Goal: Information Seeking & Learning: Learn about a topic

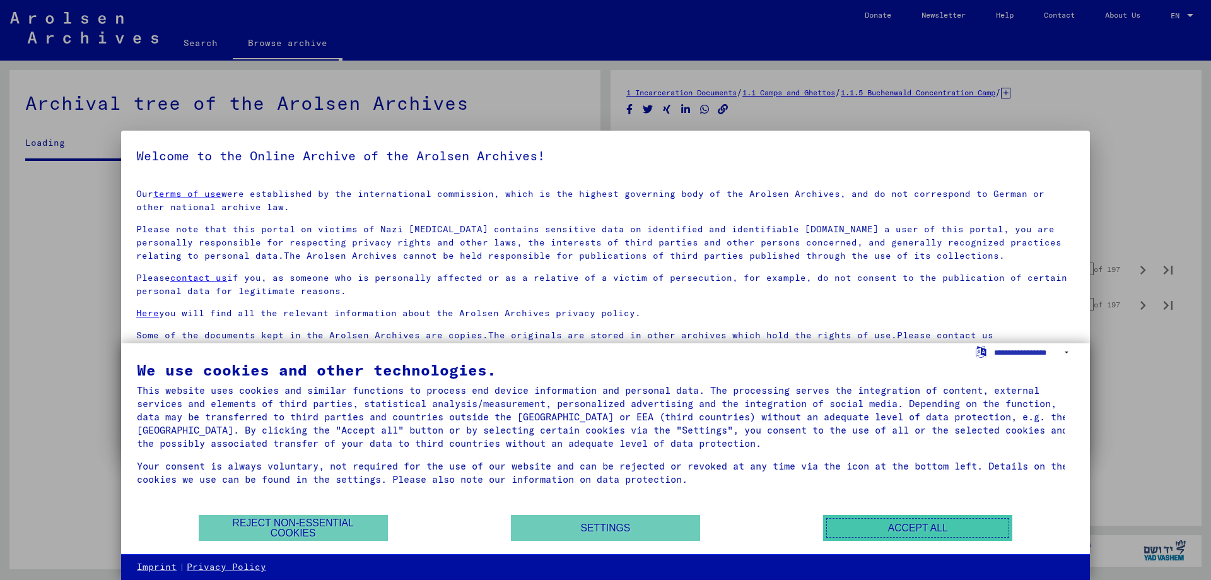
click at [906, 530] on button "Accept all" at bounding box center [917, 528] width 189 height 26
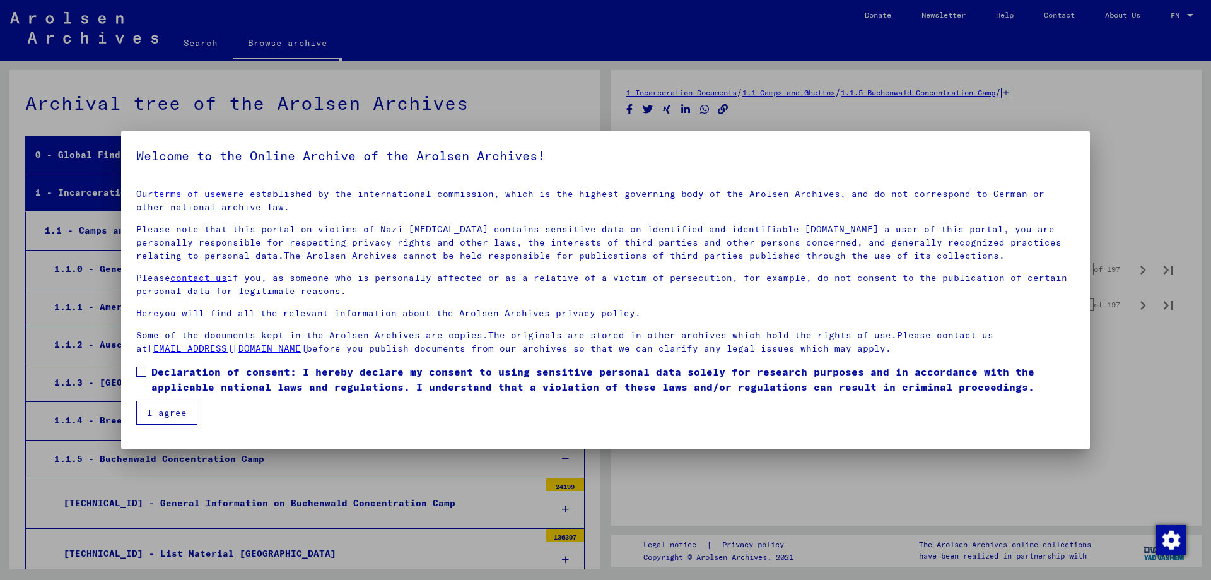
scroll to position [4630, 0]
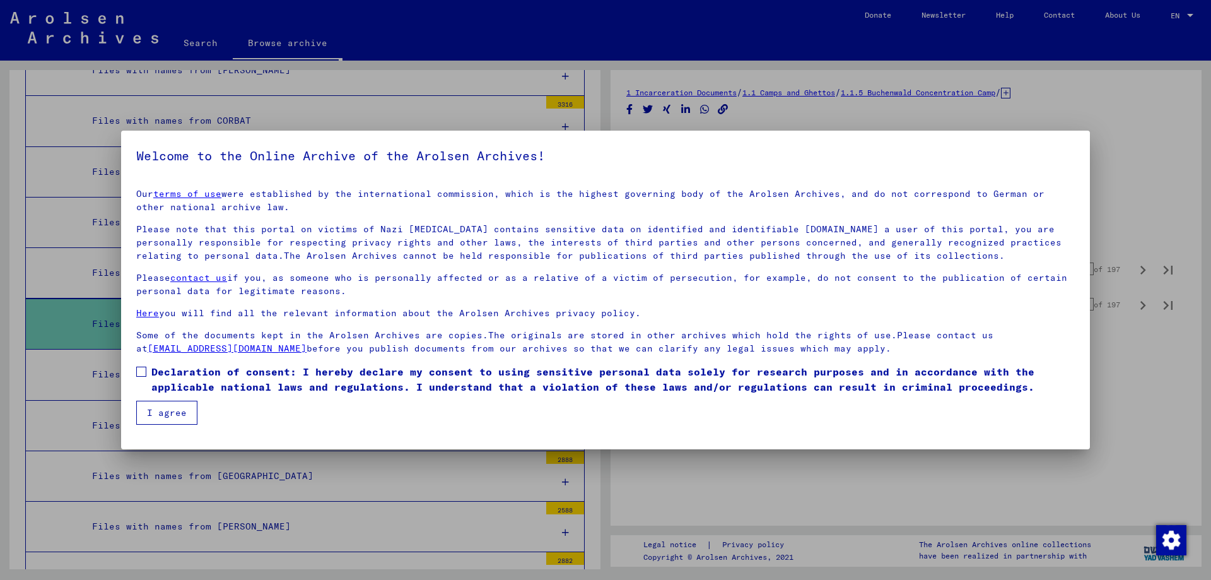
click at [175, 413] on button "I agree" at bounding box center [166, 412] width 61 height 24
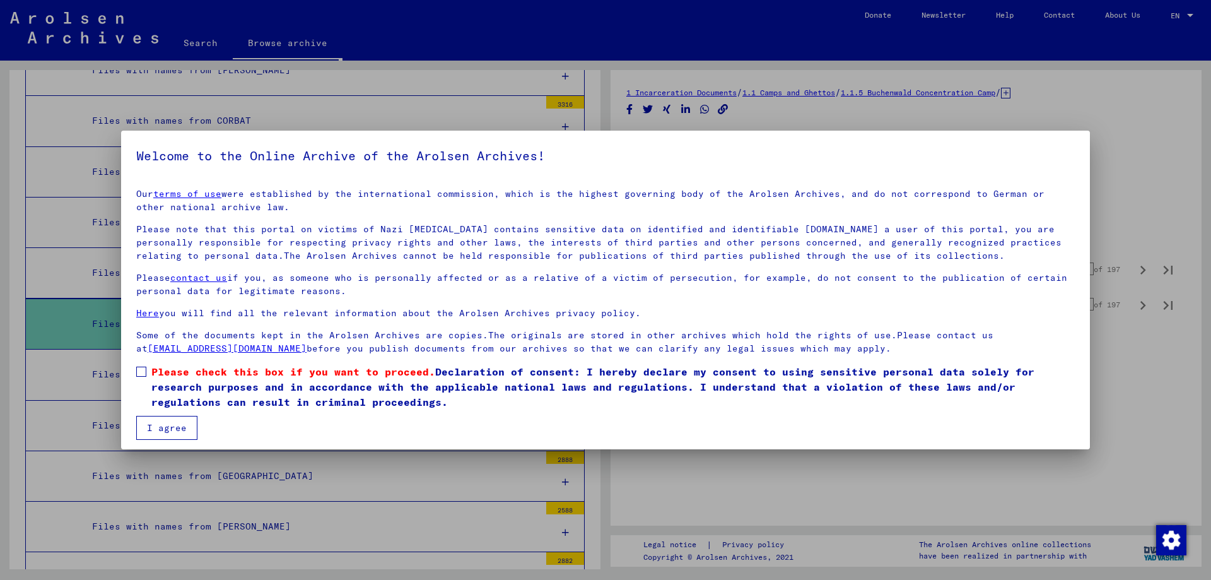
click at [142, 374] on span at bounding box center [141, 371] width 10 height 10
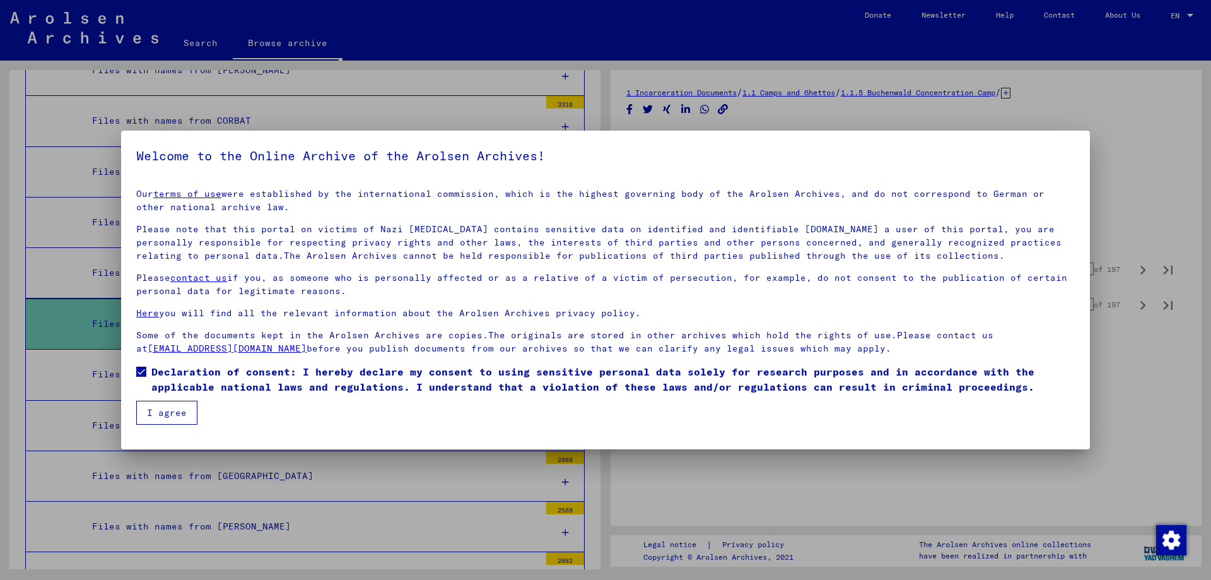
click at [165, 414] on button "I agree" at bounding box center [166, 412] width 61 height 24
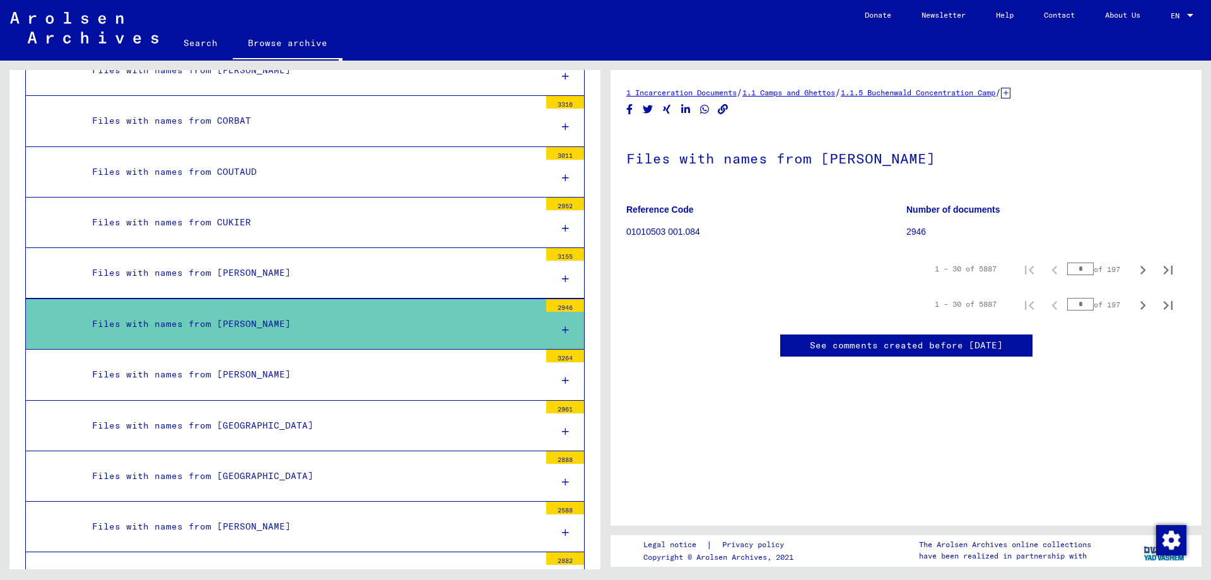
click at [562, 329] on icon at bounding box center [565, 329] width 7 height 9
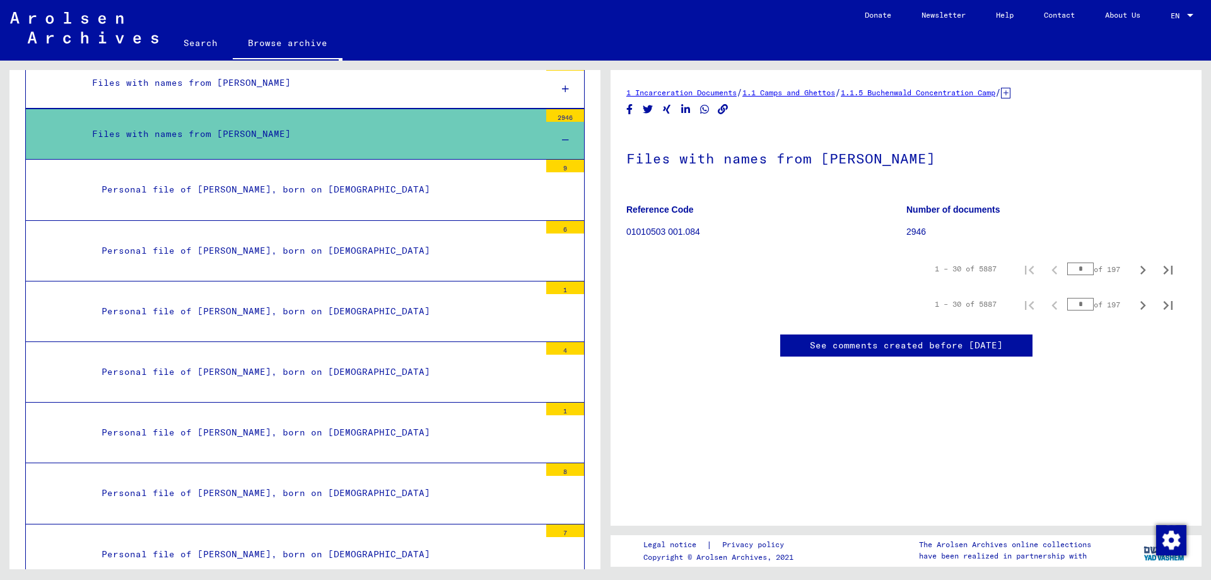
scroll to position [4819, 0]
click at [562, 136] on icon at bounding box center [565, 140] width 7 height 9
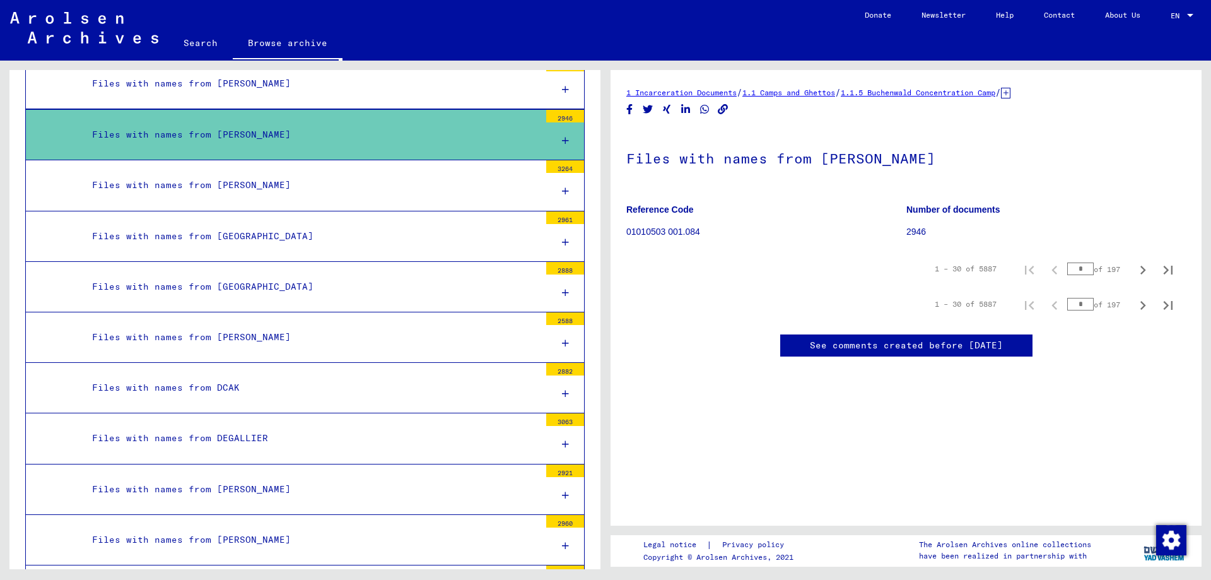
click at [1189, 14] on div at bounding box center [1190, 15] width 6 height 3
click at [1158, 43] on span "Deutsch" at bounding box center [1158, 44] width 31 height 9
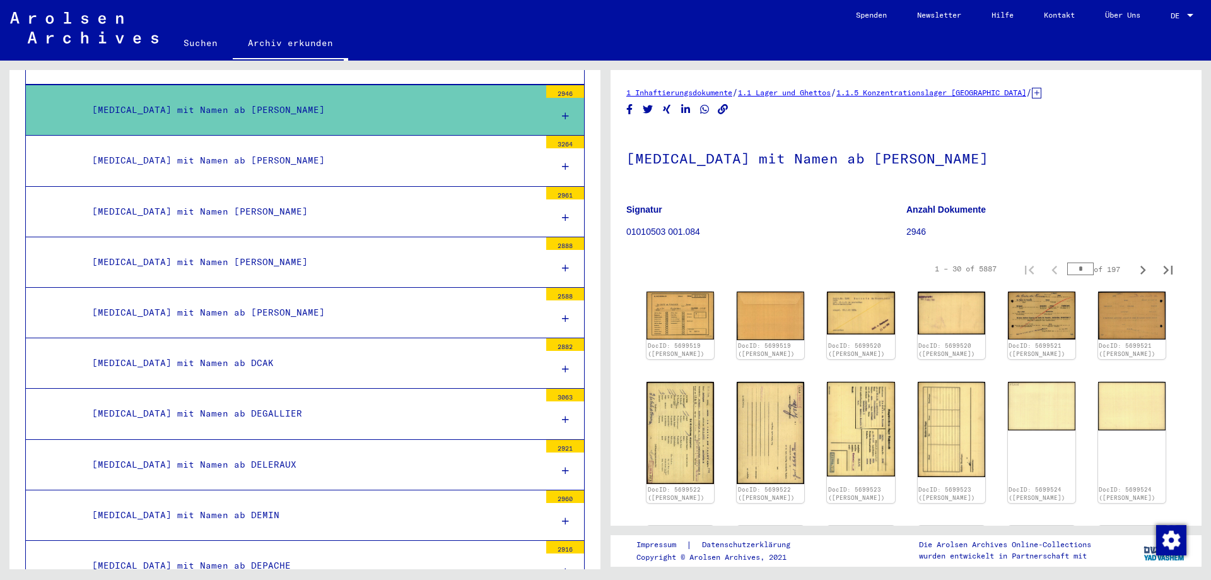
scroll to position [4819, 0]
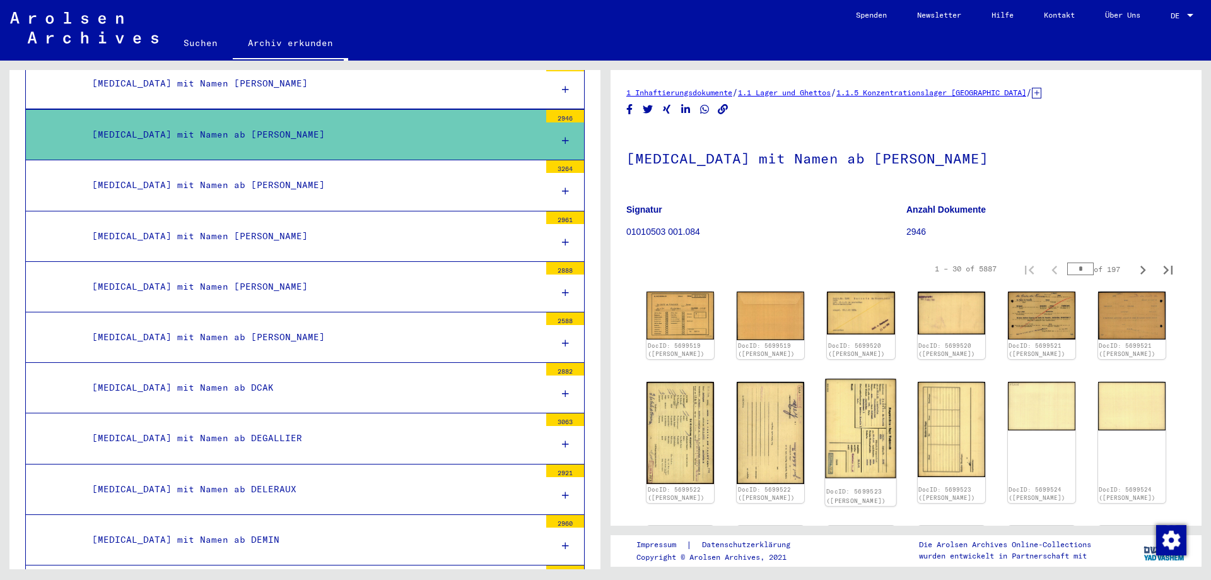
click at [856, 455] on img at bounding box center [861, 428] width 71 height 100
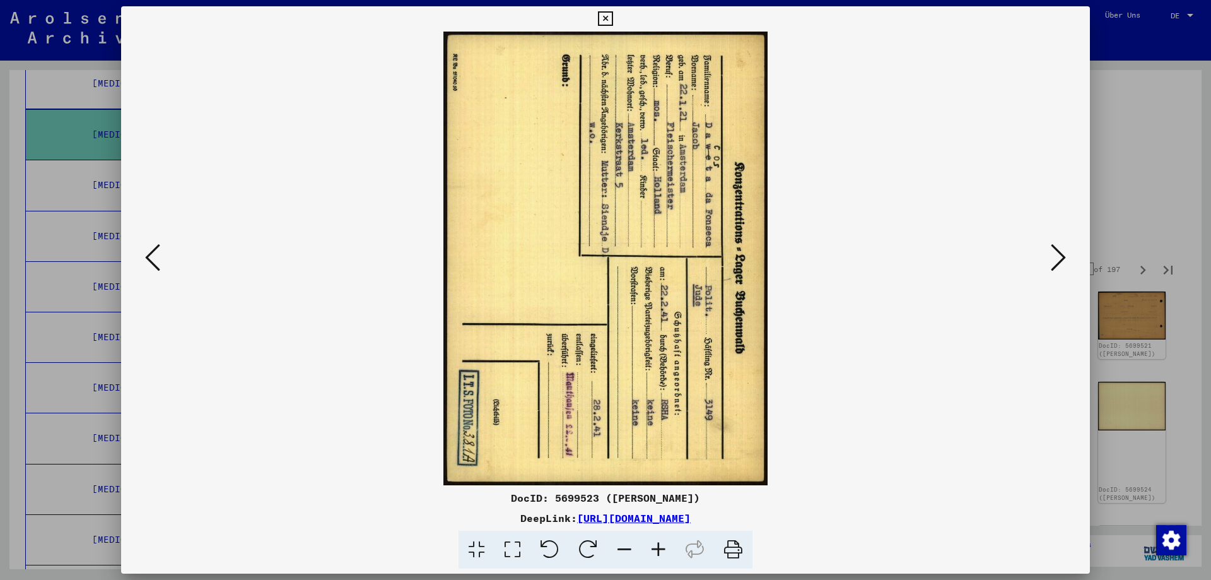
click at [1054, 265] on icon at bounding box center [1058, 257] width 15 height 30
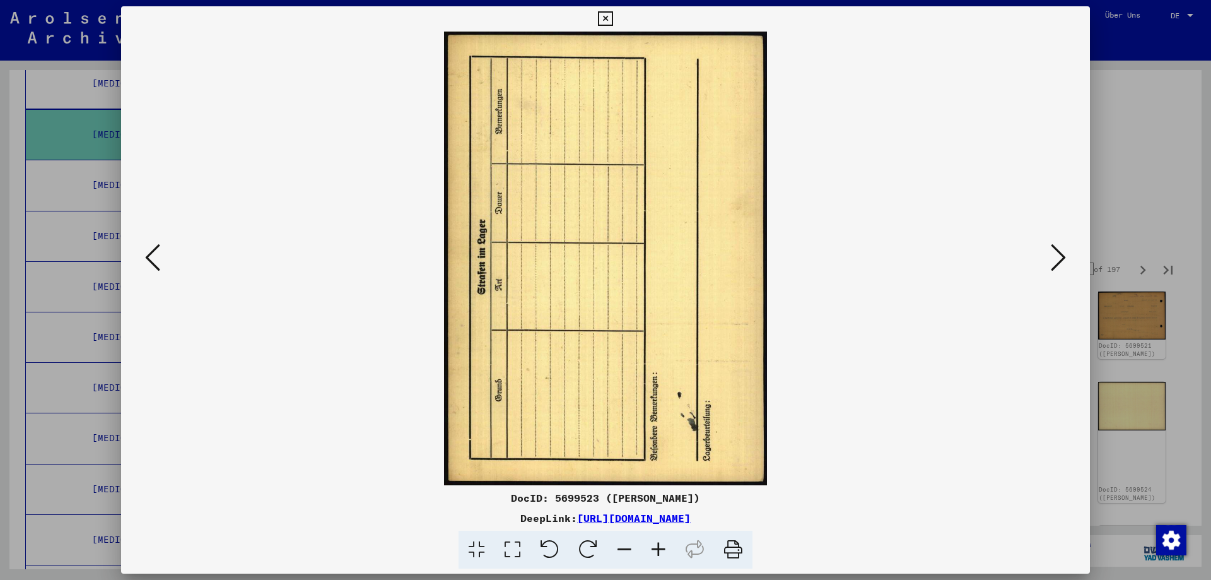
click at [1054, 265] on icon at bounding box center [1058, 257] width 15 height 30
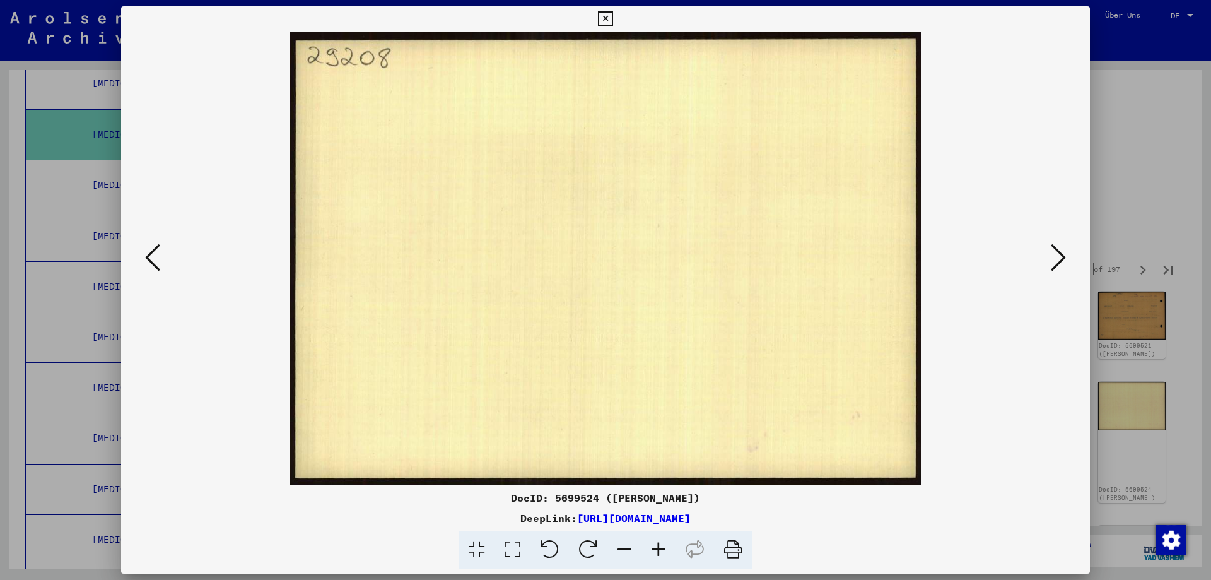
click at [1054, 265] on icon at bounding box center [1058, 257] width 15 height 30
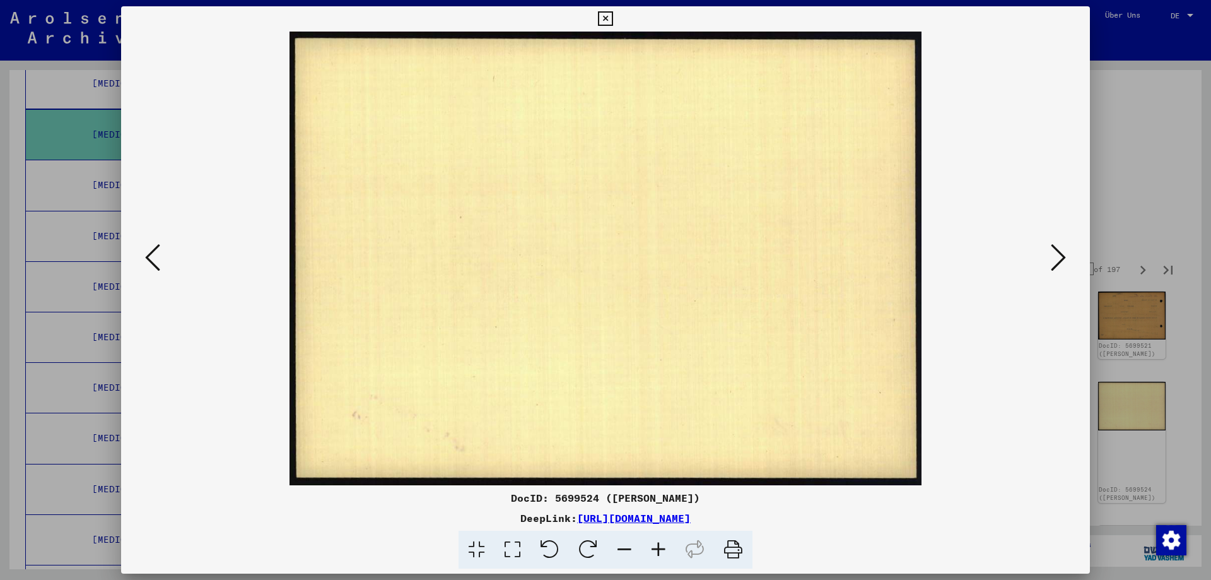
click at [1054, 265] on icon at bounding box center [1058, 257] width 15 height 30
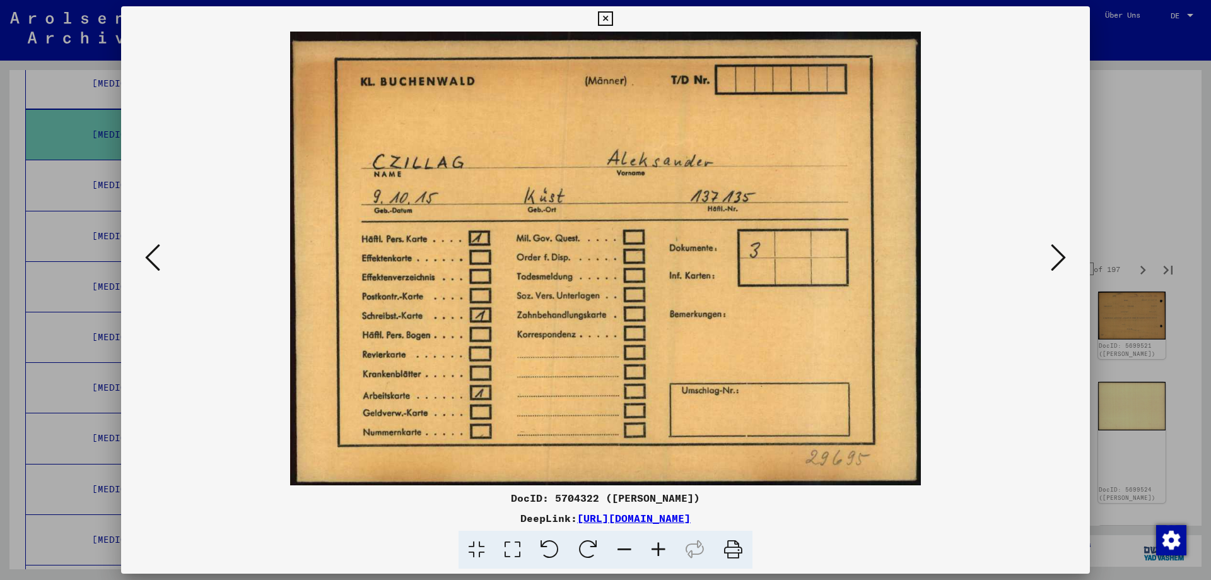
click at [1054, 265] on icon at bounding box center [1058, 257] width 15 height 30
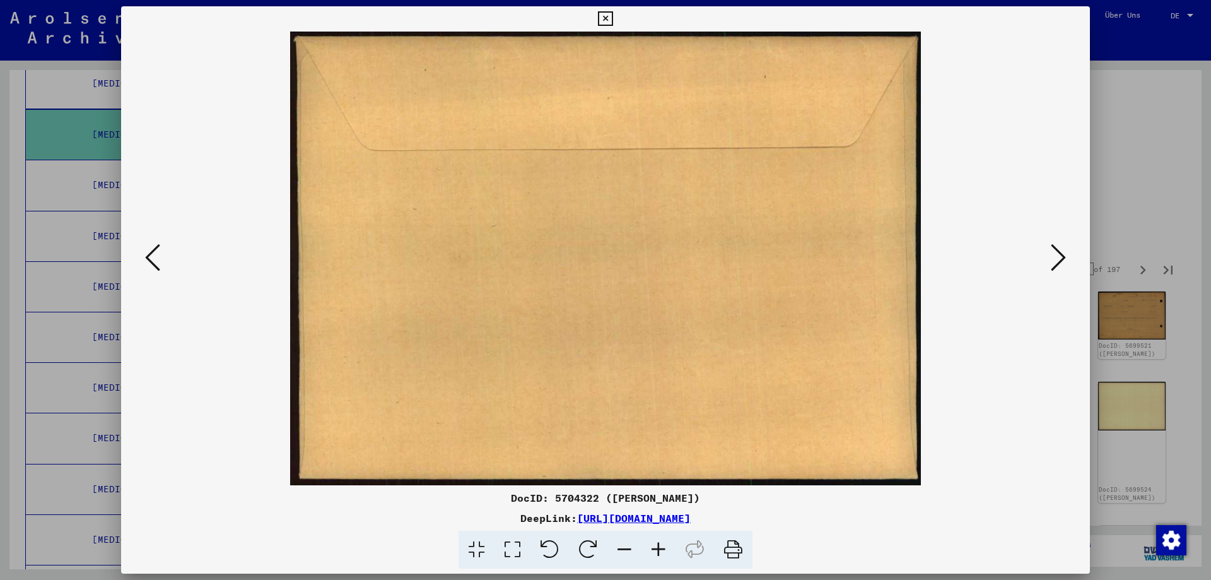
click at [1054, 265] on icon at bounding box center [1058, 257] width 15 height 30
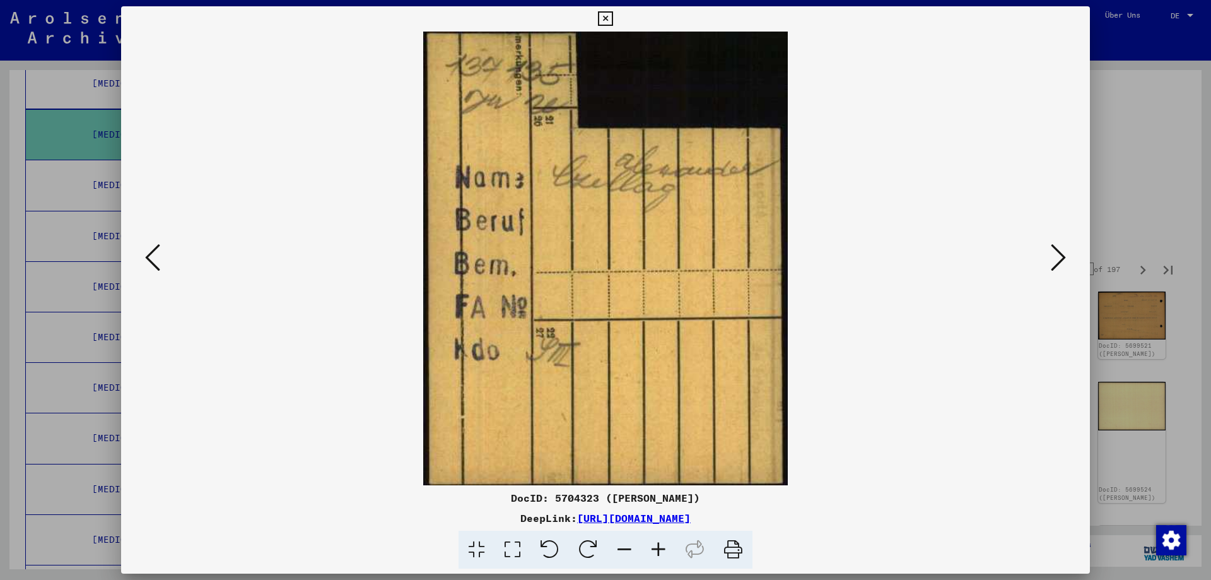
click at [1054, 265] on icon at bounding box center [1058, 257] width 15 height 30
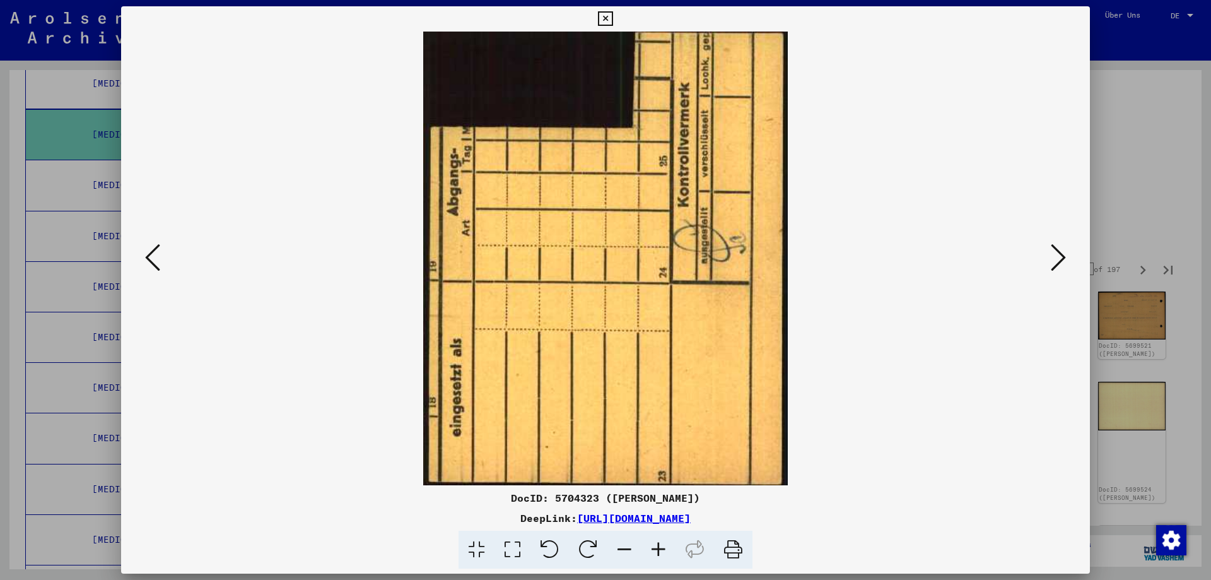
click at [1054, 265] on icon at bounding box center [1058, 257] width 15 height 30
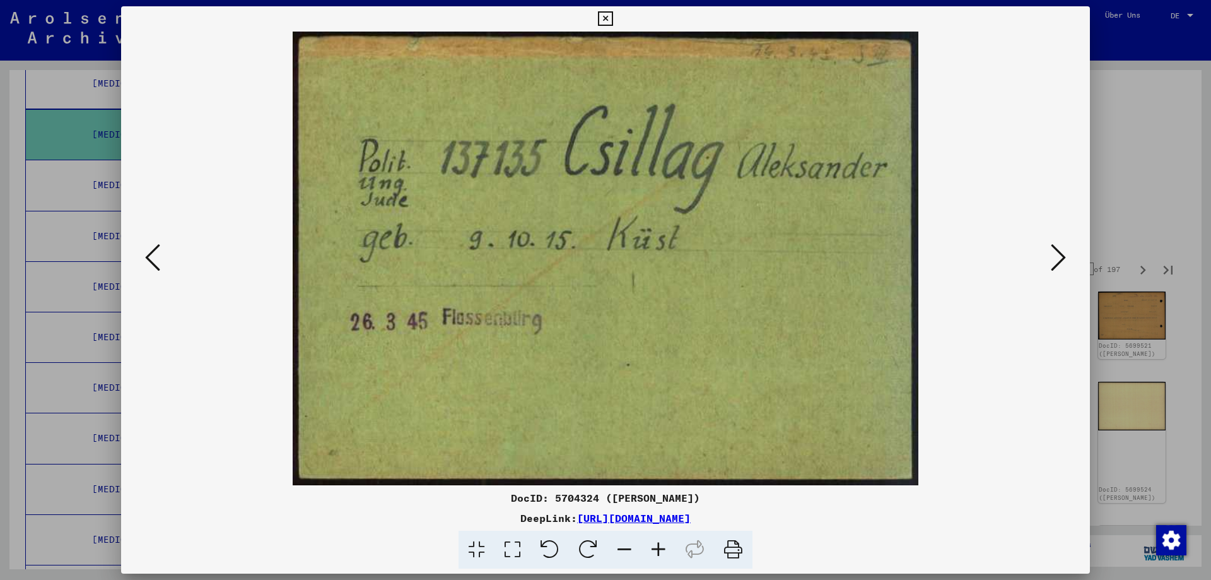
click at [1126, 44] on div at bounding box center [605, 290] width 1211 height 580
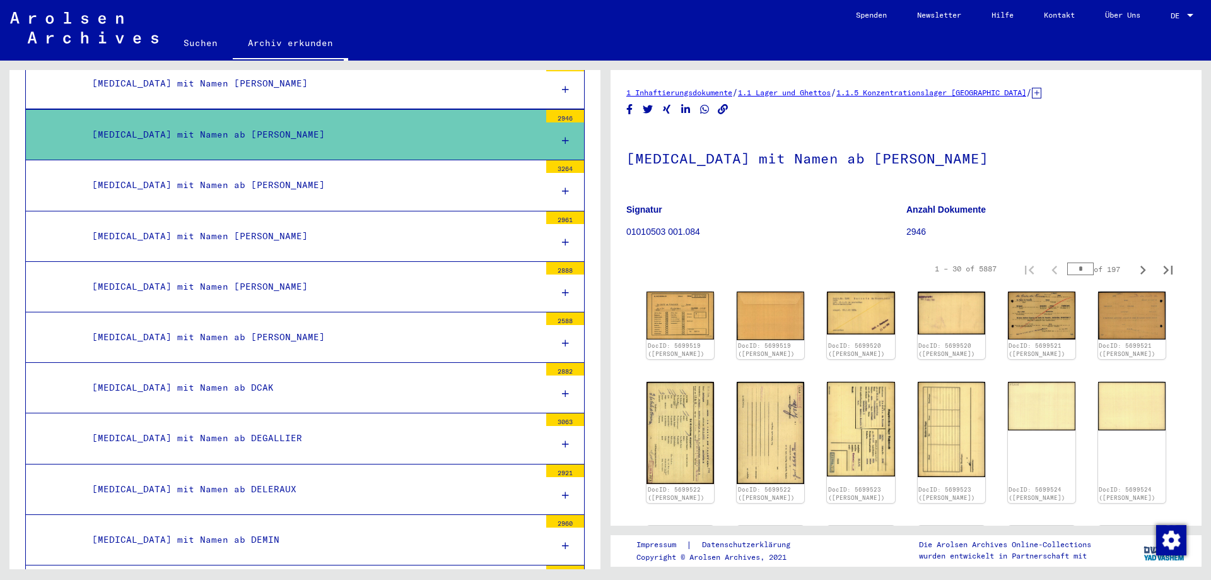
click at [562, 141] on icon at bounding box center [565, 140] width 7 height 9
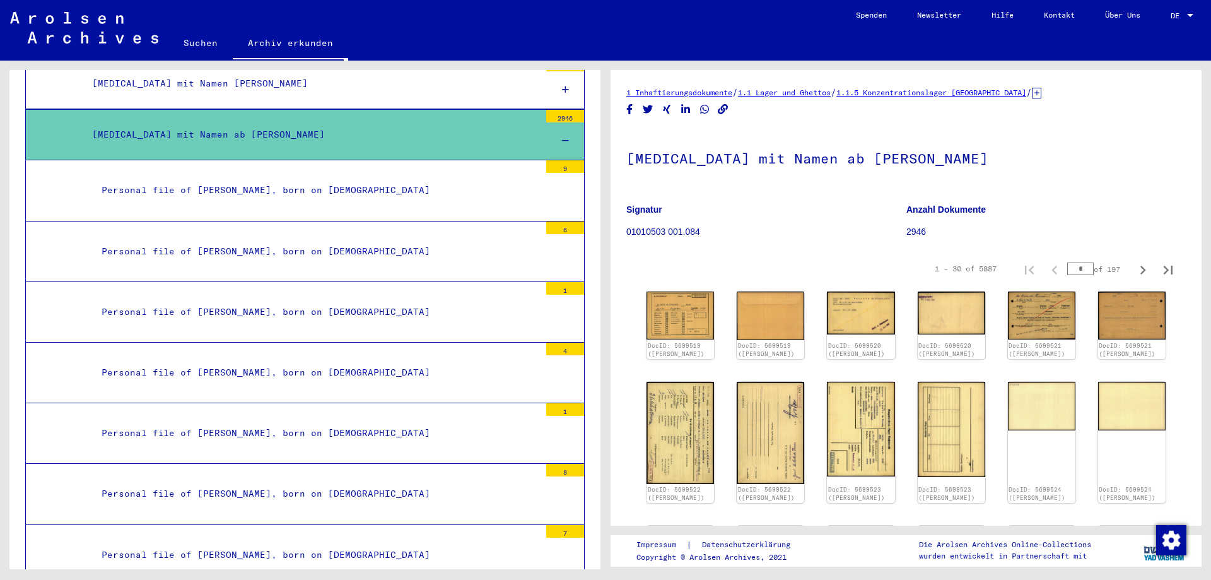
click at [341, 251] on div "Personal file of [PERSON_NAME], born on [DEMOGRAPHIC_DATA]" at bounding box center [316, 251] width 448 height 25
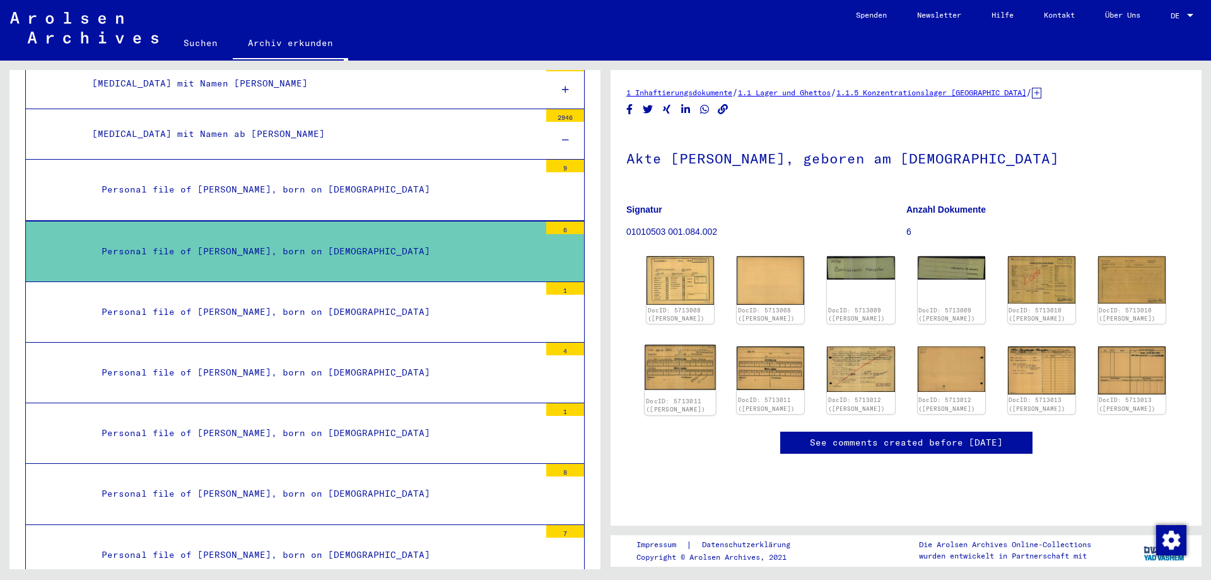
click at [672, 375] on img at bounding box center [680, 367] width 71 height 45
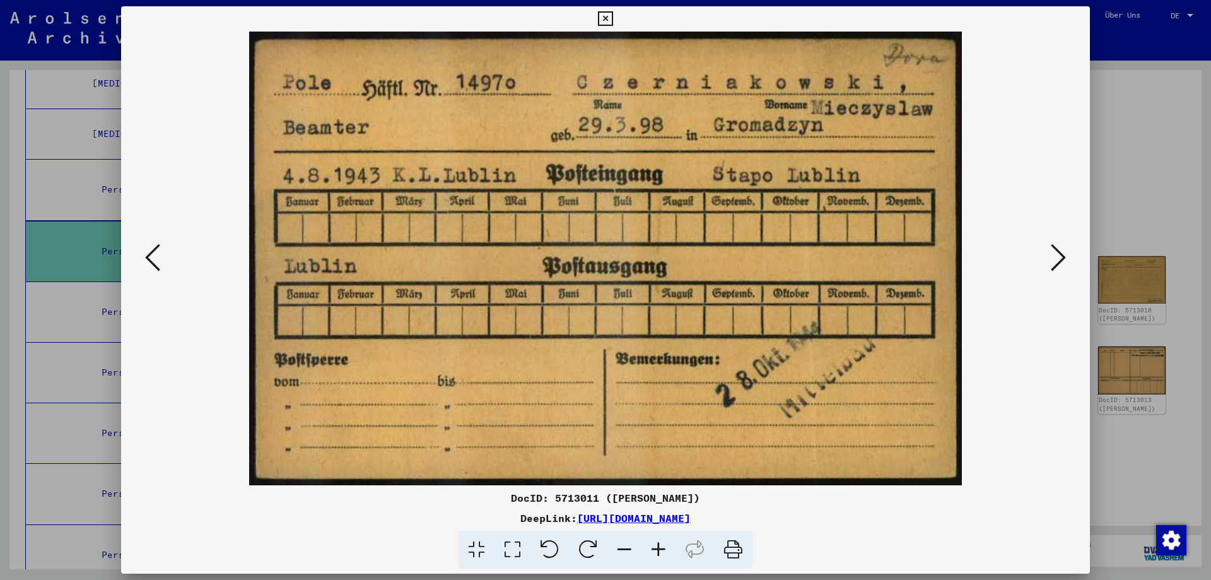
click at [1054, 261] on icon at bounding box center [1058, 257] width 15 height 30
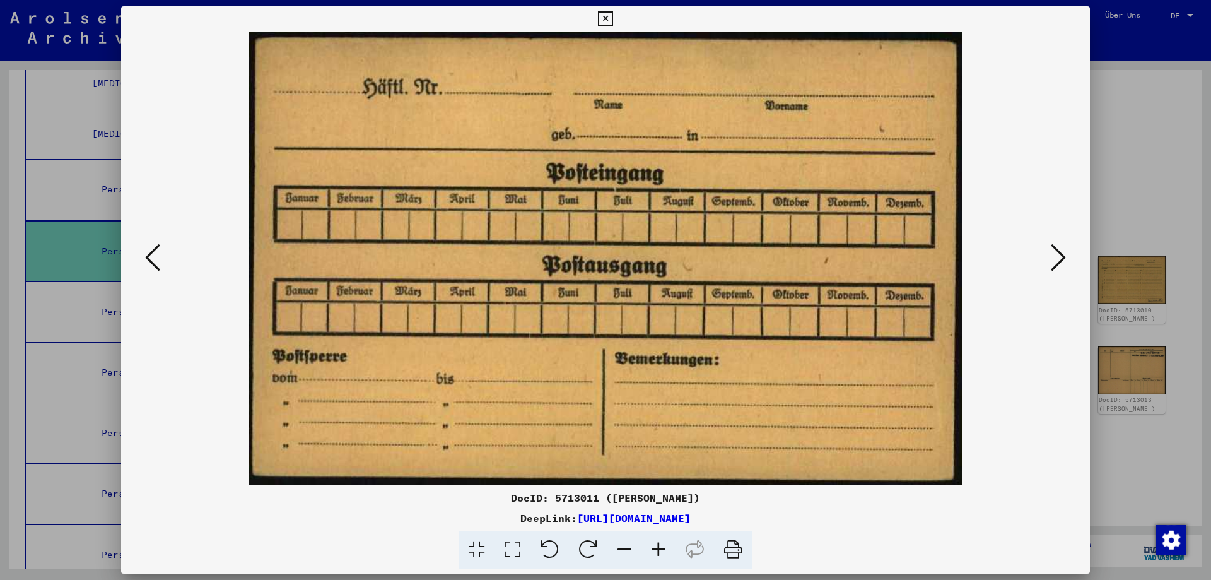
click at [1054, 261] on icon at bounding box center [1058, 257] width 15 height 30
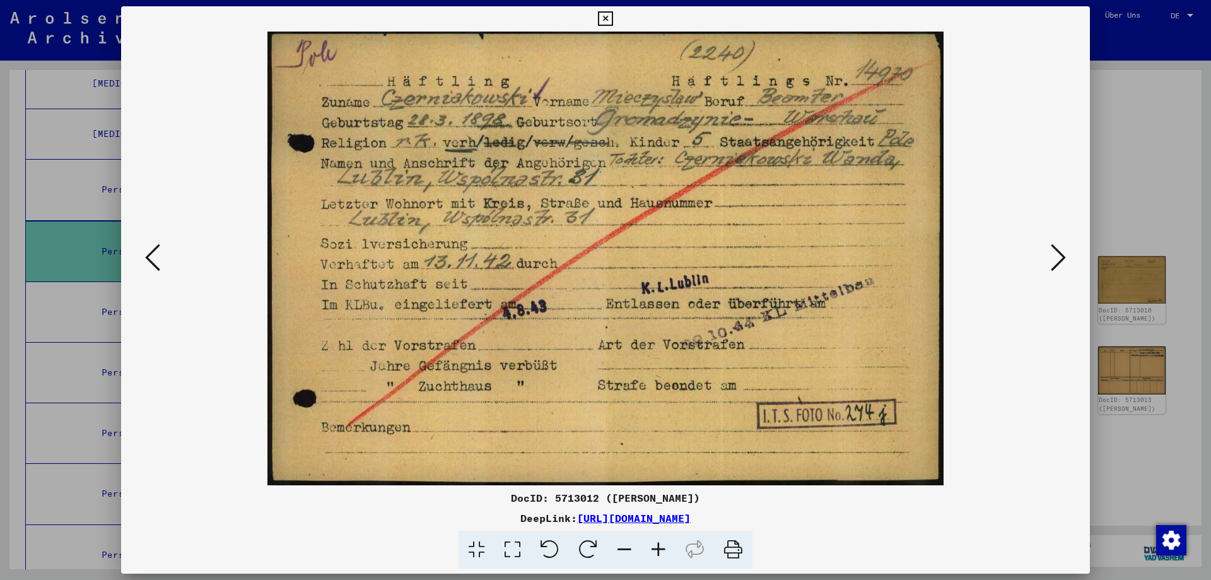
click at [1054, 261] on icon at bounding box center [1058, 257] width 15 height 30
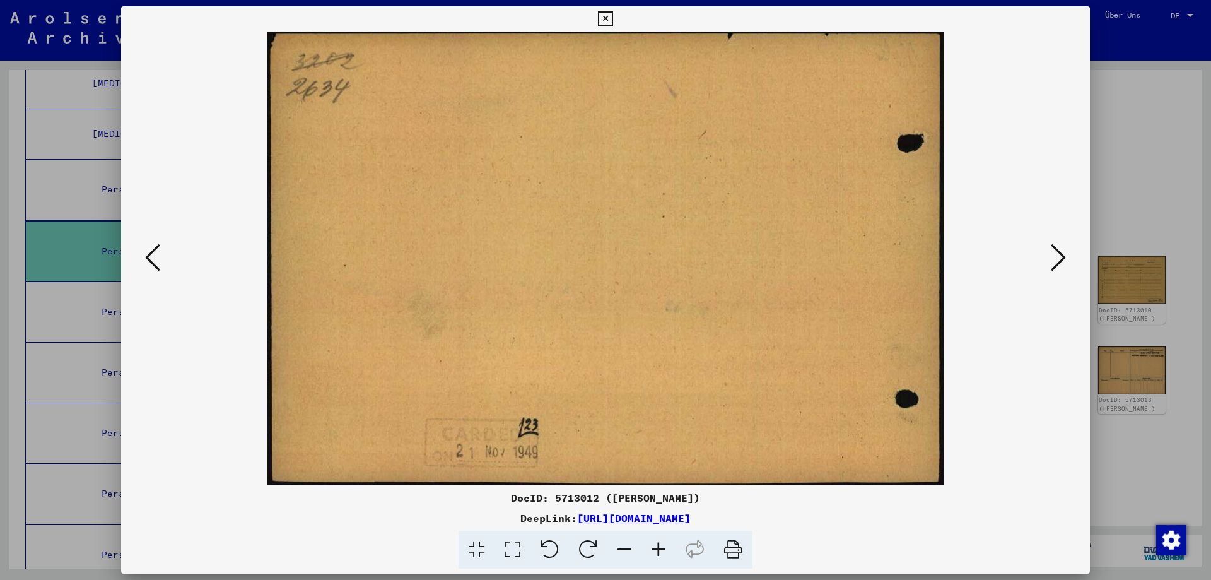
click at [1054, 261] on icon at bounding box center [1058, 257] width 15 height 30
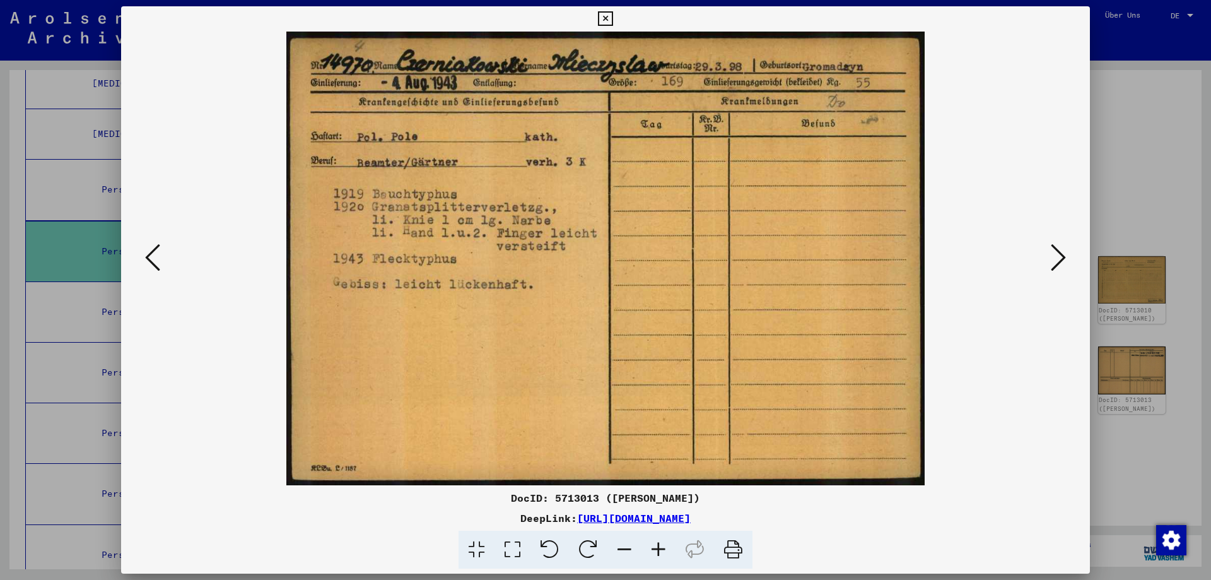
click at [1117, 38] on div at bounding box center [605, 290] width 1211 height 580
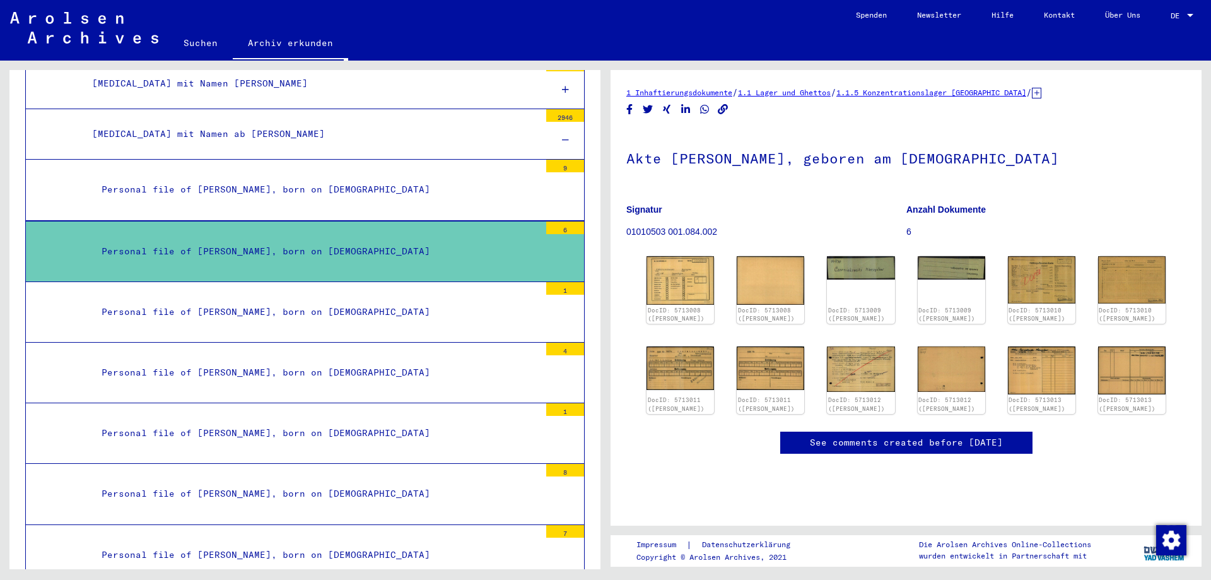
click at [355, 189] on div "Personal file of [PERSON_NAME], born on [DEMOGRAPHIC_DATA]" at bounding box center [316, 189] width 448 height 25
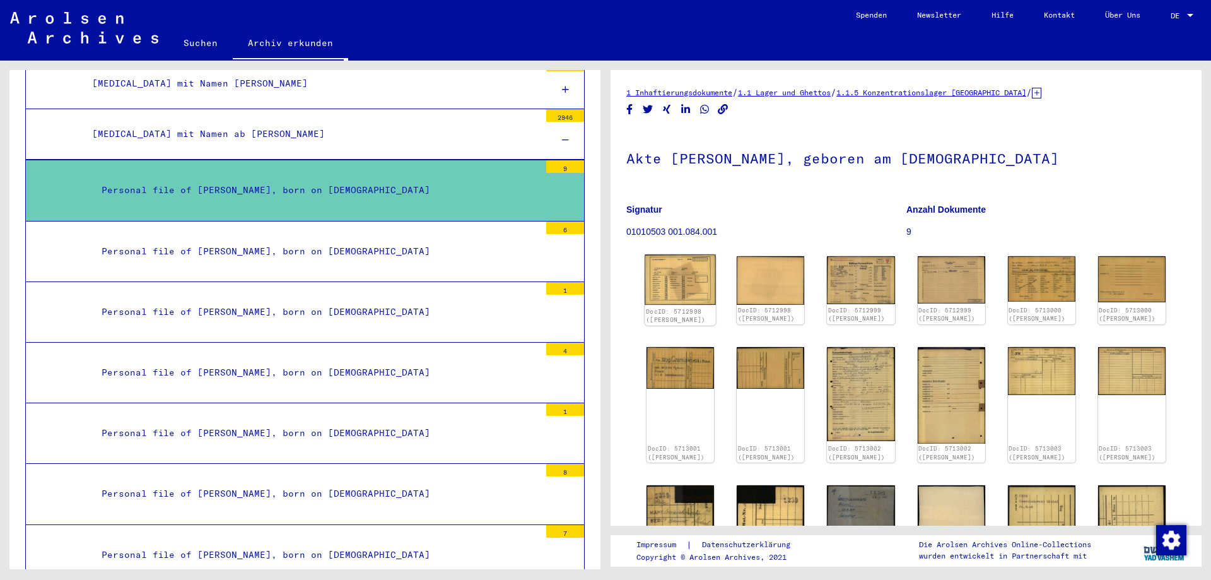
click at [674, 289] on img at bounding box center [680, 280] width 71 height 50
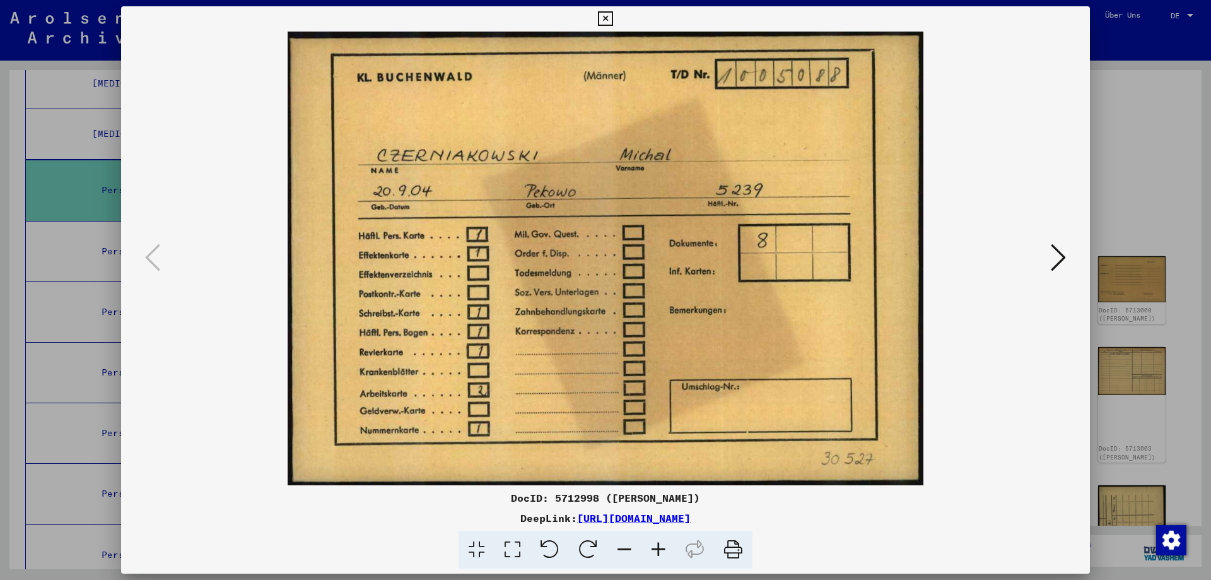
click at [1049, 264] on button at bounding box center [1058, 258] width 23 height 36
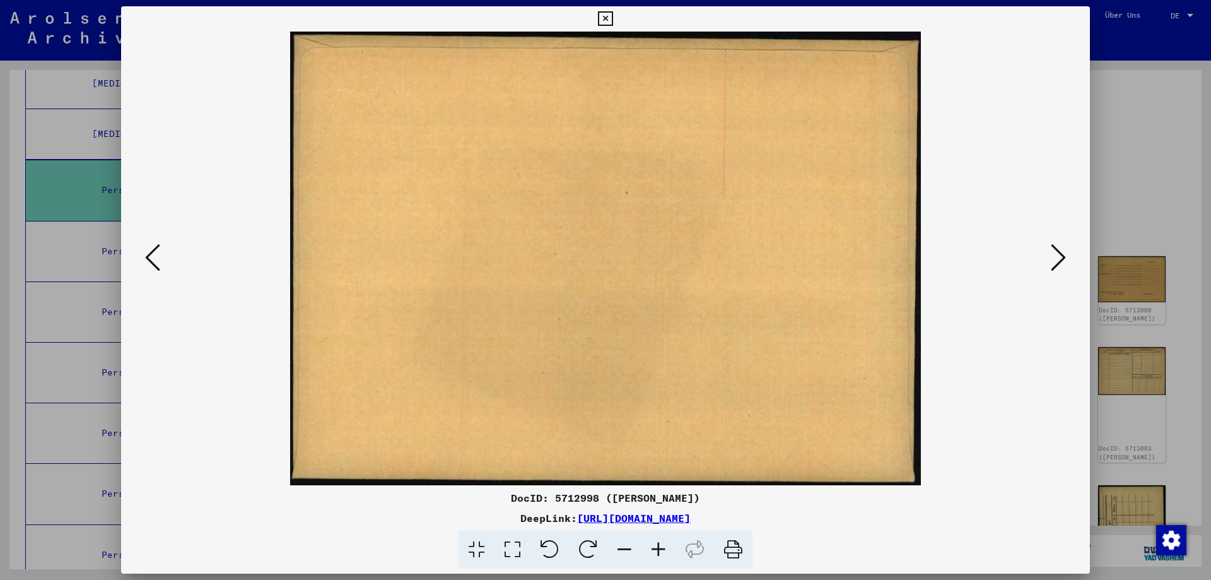
click at [1049, 264] on button at bounding box center [1058, 258] width 23 height 36
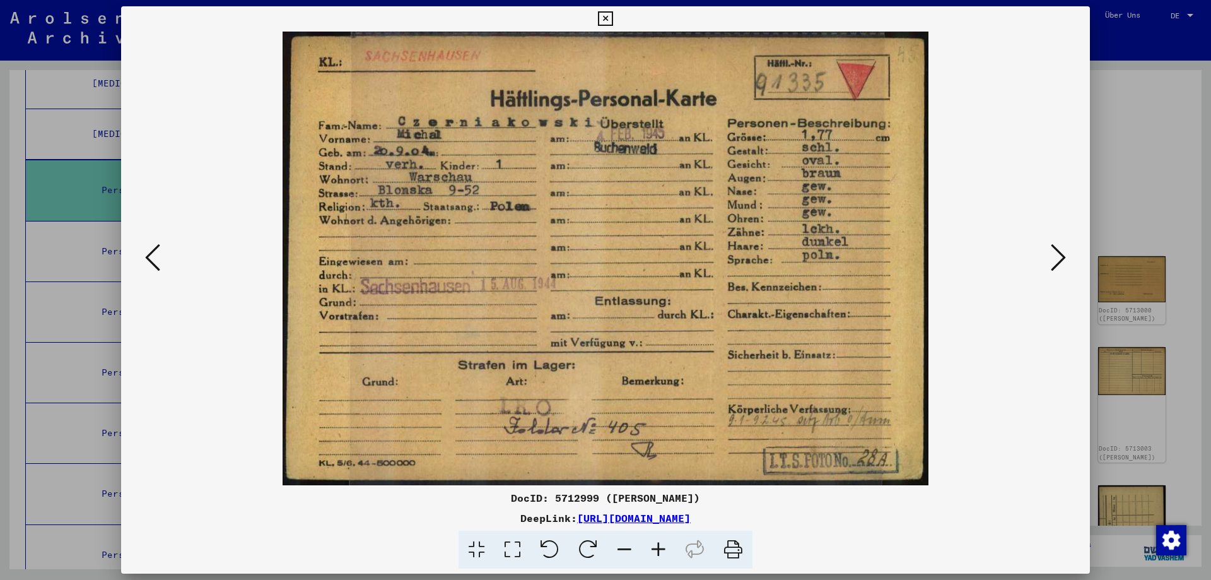
click at [1049, 264] on button at bounding box center [1058, 258] width 23 height 36
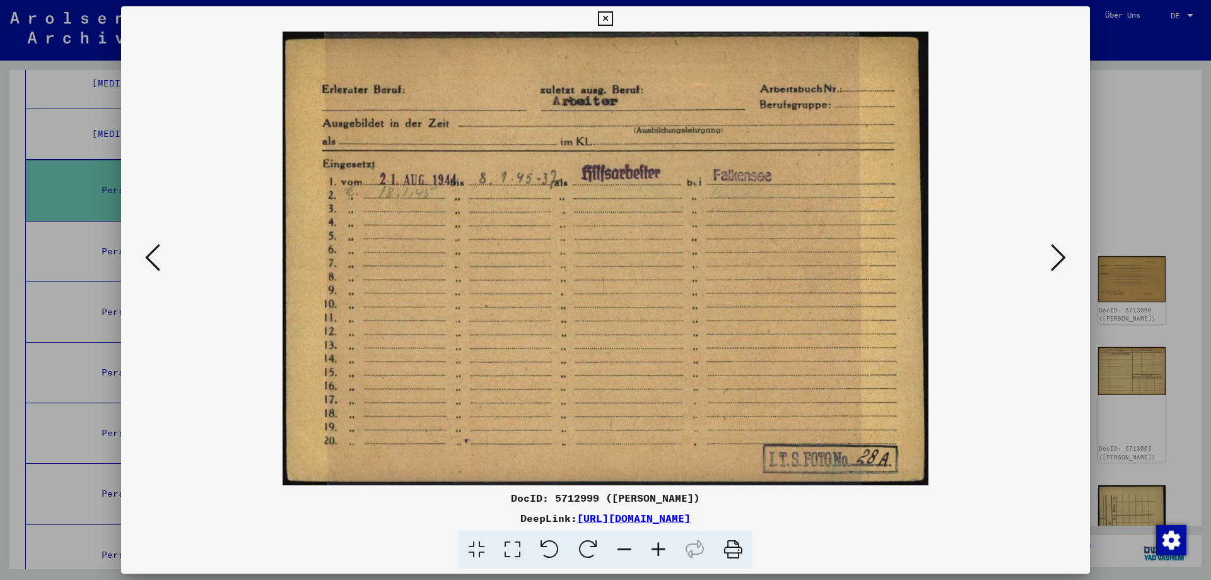
click at [1049, 264] on button at bounding box center [1058, 258] width 23 height 36
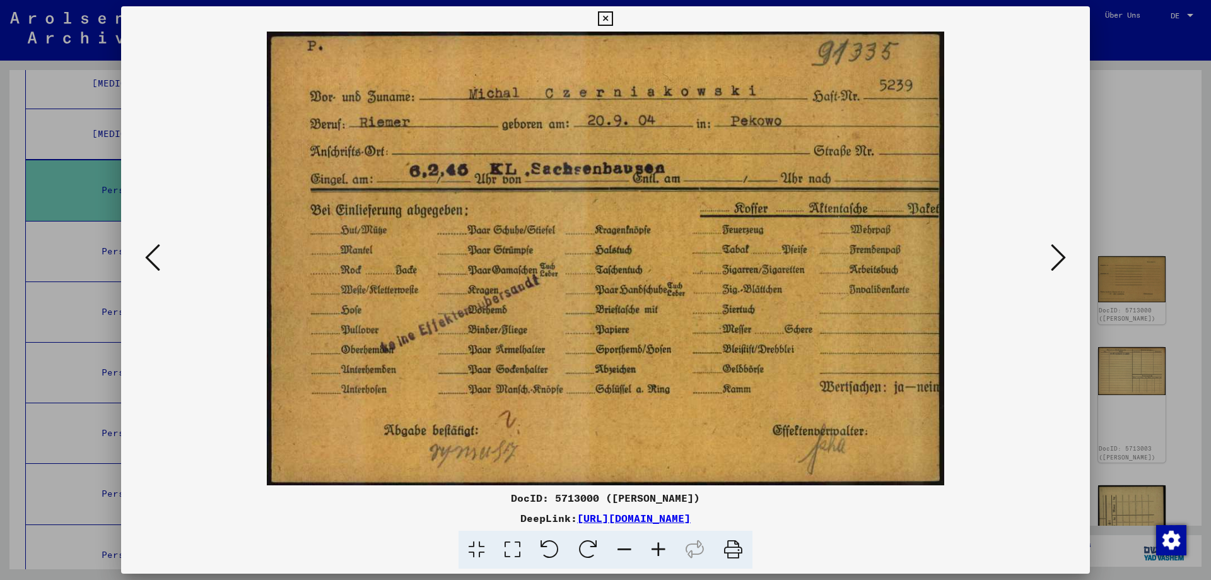
click at [1049, 264] on button at bounding box center [1058, 258] width 23 height 36
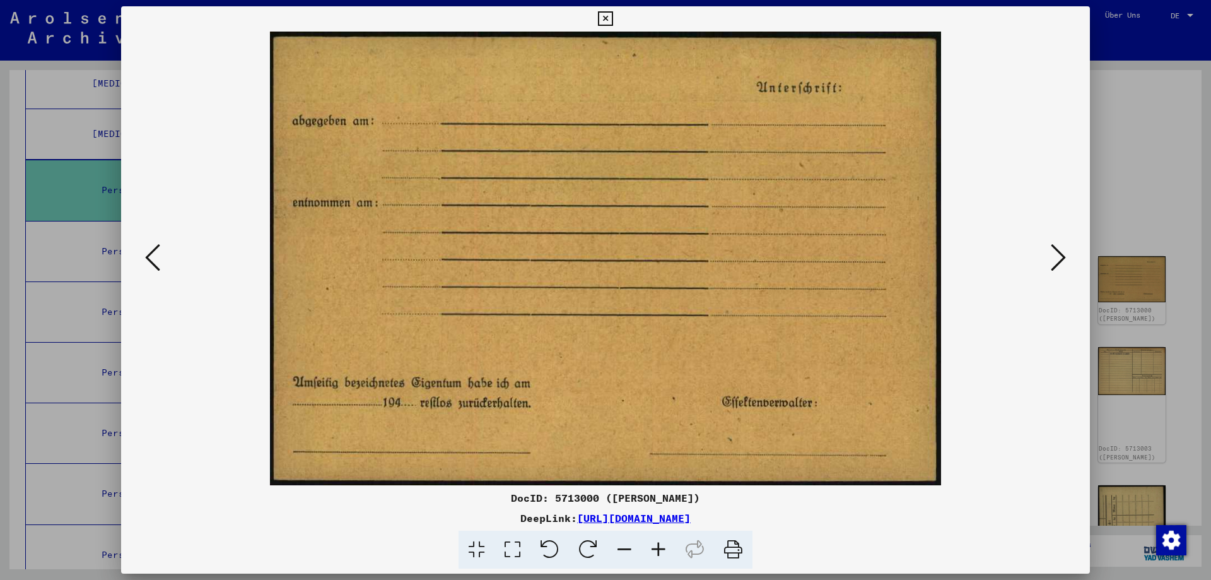
click at [1128, 39] on div at bounding box center [605, 290] width 1211 height 580
